Goal: Complete application form

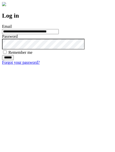
type input "**********"
click at [14, 60] on input "******" at bounding box center [8, 57] width 12 height 5
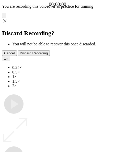
type input "**********"
